Goal: Use online tool/utility: Utilize a website feature to perform a specific function

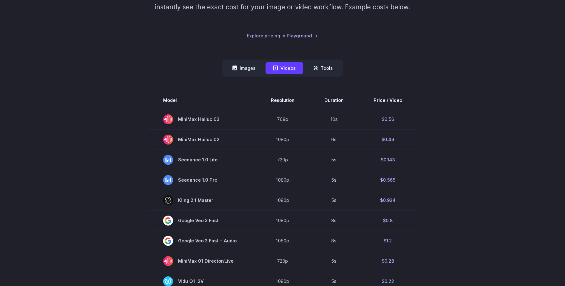
scroll to position [119, 0]
click at [244, 69] on button "Images" at bounding box center [244, 67] width 38 height 12
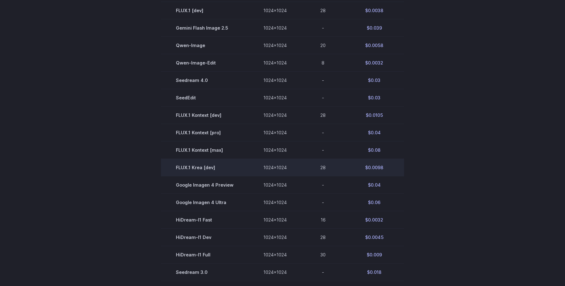
scroll to position [244, 0]
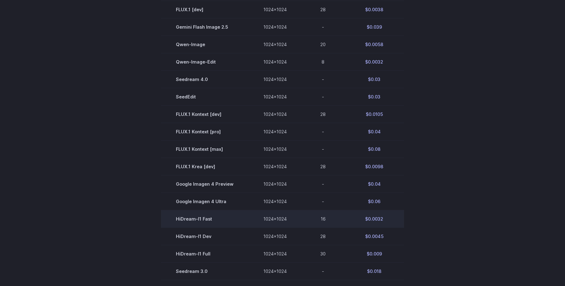
click at [199, 219] on td "HiDream-I1 Fast" at bounding box center [204, 218] width 87 height 17
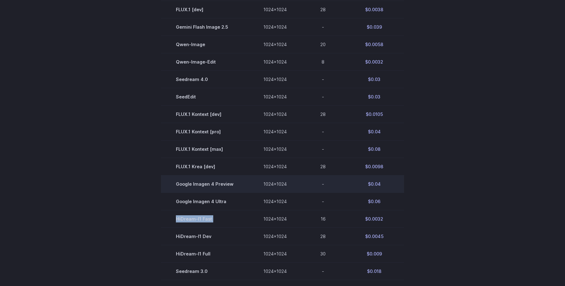
copy tr "HiDream-I1 Fast"
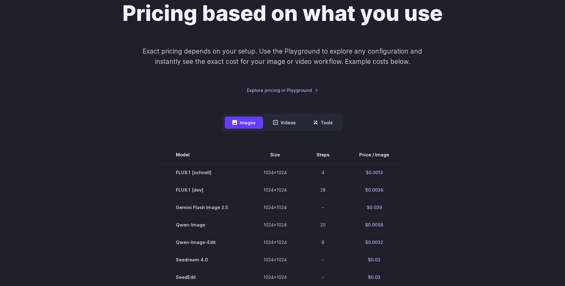
scroll to position [0, 0]
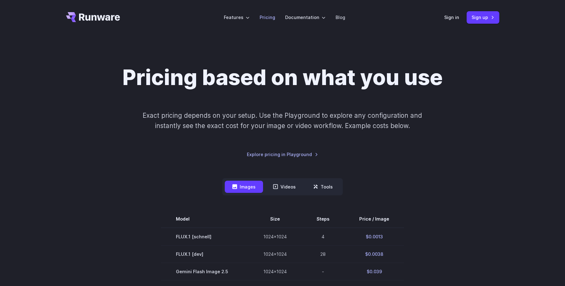
click at [267, 15] on link "Pricing" at bounding box center [267, 17] width 16 height 7
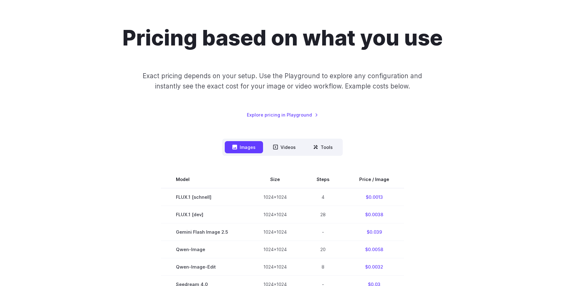
scroll to position [18, 0]
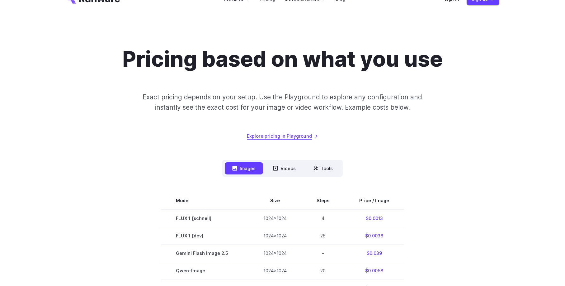
click at [295, 133] on link "Explore pricing in Playground" at bounding box center [282, 135] width 71 height 7
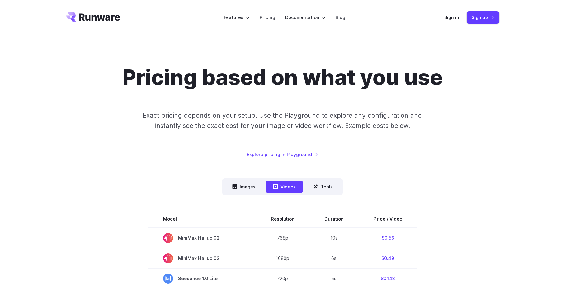
click at [457, 11] on header "Features Tasks Image generation Video generation Sonic Inference Engine™ Models…" at bounding box center [282, 17] width 448 height 35
click at [453, 17] on link "Sign in" at bounding box center [451, 17] width 15 height 7
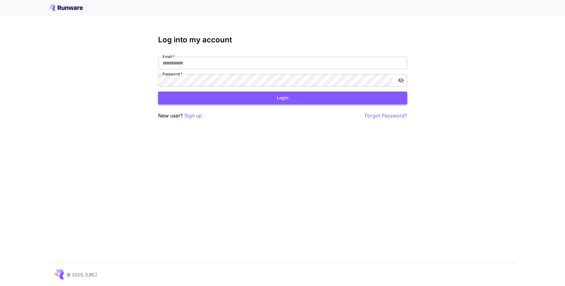
type input "**********"
click at [263, 104] on button "Login" at bounding box center [282, 97] width 249 height 13
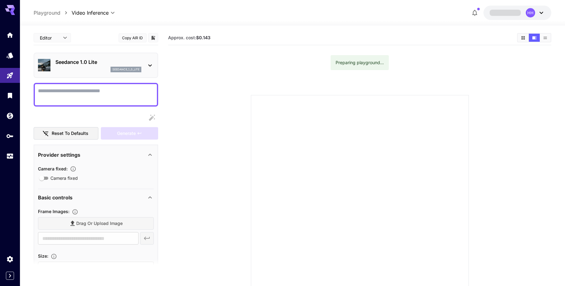
click at [216, 112] on section at bounding box center [359, 196] width 339 height 233
click at [128, 65] on p "Seedance 1.0 Lite" at bounding box center [98, 61] width 86 height 7
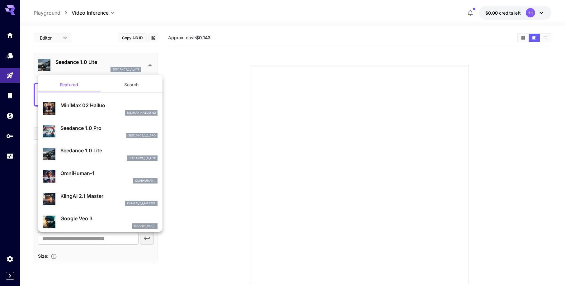
click at [212, 145] on div at bounding box center [282, 143] width 565 height 286
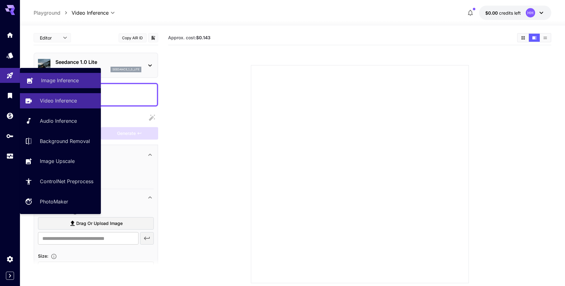
click at [77, 80] on p "Image Inference" at bounding box center [60, 80] width 38 height 7
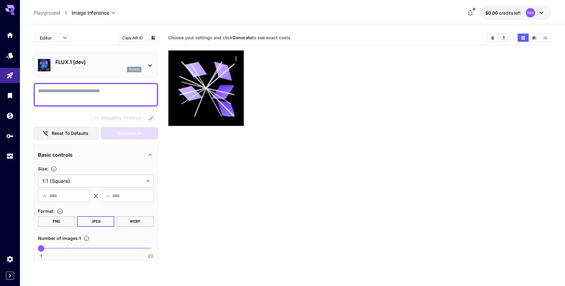
click at [85, 63] on p "FLUX.1 [dev]" at bounding box center [98, 61] width 86 height 7
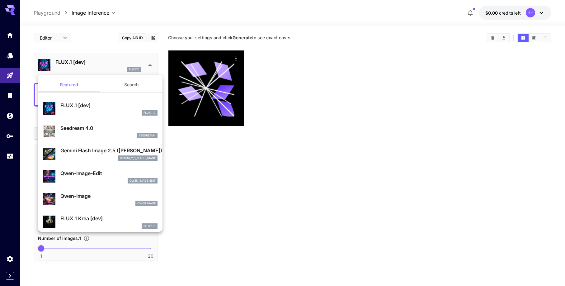
click at [9, 72] on div at bounding box center [282, 143] width 565 height 286
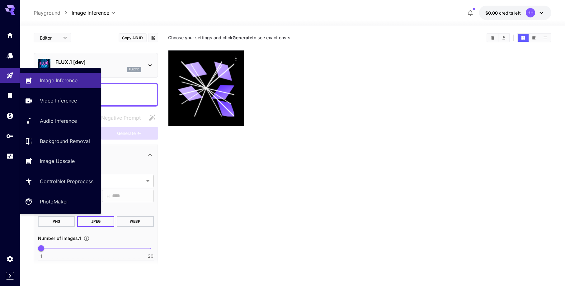
click at [14, 75] on link at bounding box center [10, 75] width 20 height 15
click at [64, 119] on p "Audio Inference" at bounding box center [59, 120] width 37 height 7
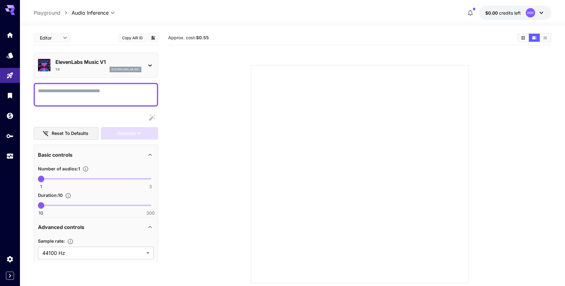
click at [109, 59] on p "ElevenLabs Music V1" at bounding box center [98, 61] width 86 height 7
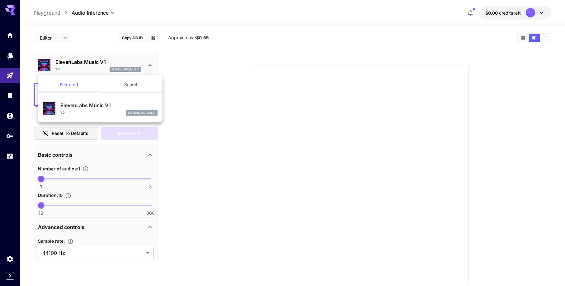
click at [10, 73] on div at bounding box center [282, 143] width 565 height 286
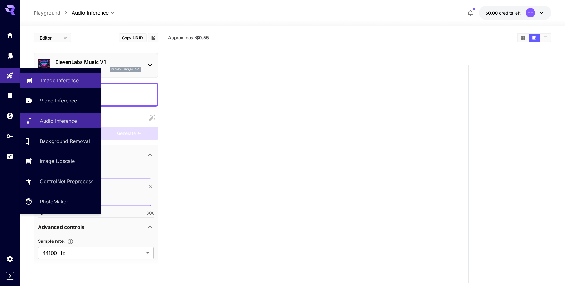
click at [59, 81] on p "Image Inference" at bounding box center [60, 80] width 38 height 7
type input "**********"
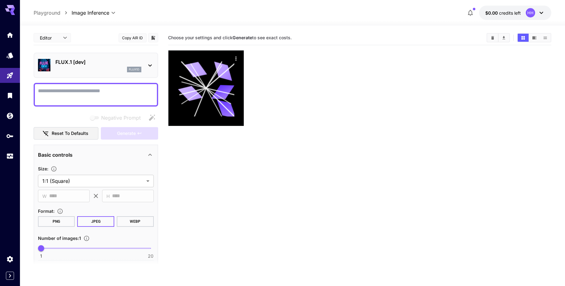
click at [139, 65] on p "FLUX.1 [dev]" at bounding box center [98, 61] width 86 height 7
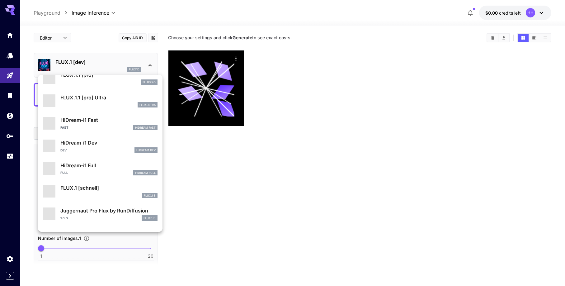
scroll to position [503, 0]
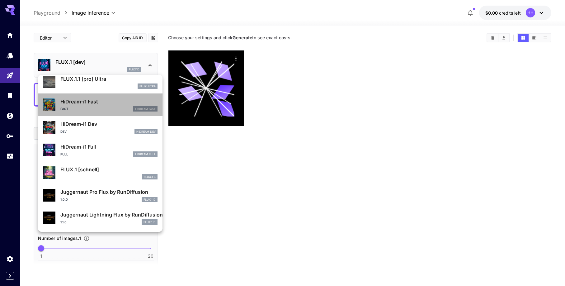
click at [114, 106] on div "Fast HiDream Fast" at bounding box center [108, 109] width 97 height 6
type input "**"
type input "*"
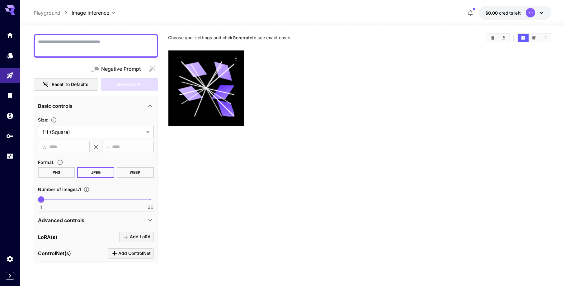
scroll to position [53, 0]
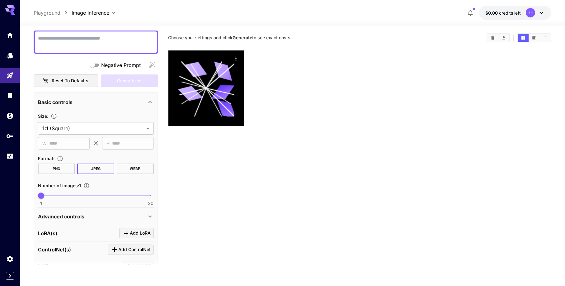
drag, startPoint x: 138, startPoint y: 167, endPoint x: 135, endPoint y: 223, distance: 56.4
click at [138, 167] on button "WEBP" at bounding box center [135, 168] width 37 height 11
click at [245, 39] on b "Generate" at bounding box center [242, 37] width 20 height 5
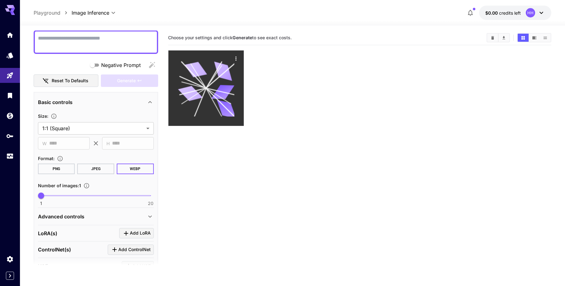
click at [207, 79] on icon at bounding box center [206, 88] width 56 height 56
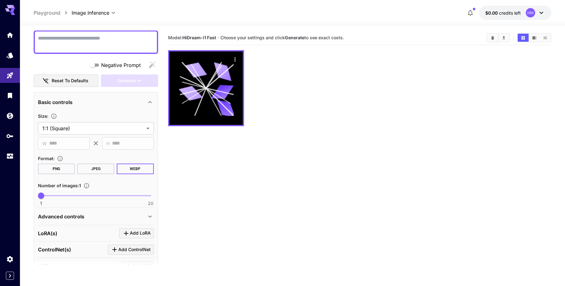
click at [95, 43] on textarea "Negative Prompt" at bounding box center [96, 42] width 116 height 15
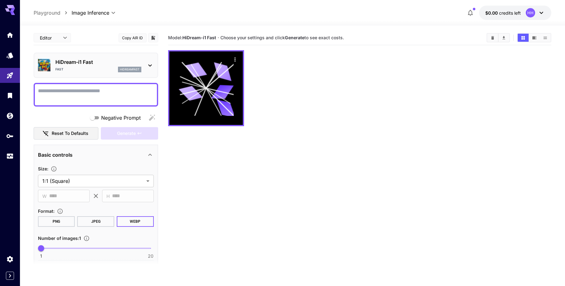
paste textarea "**********"
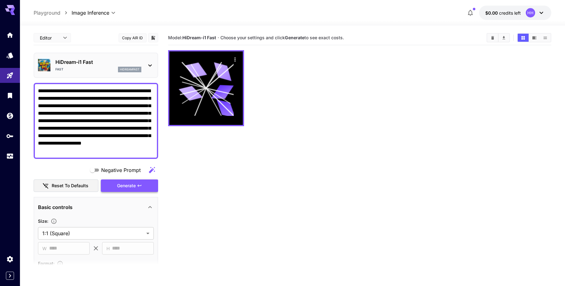
type textarea "**********"
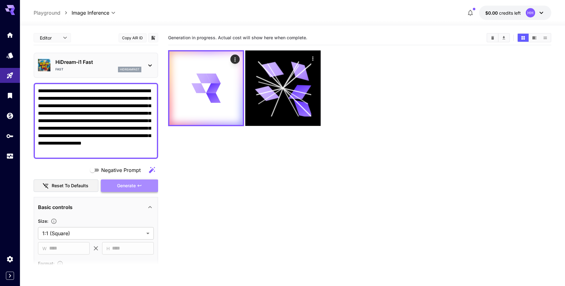
click at [125, 183] on span "Generate" at bounding box center [126, 186] width 19 height 8
